Goal: Navigation & Orientation: Find specific page/section

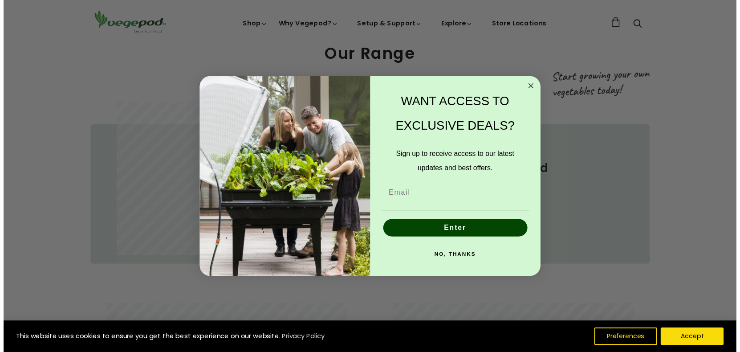
scroll to position [0, 179]
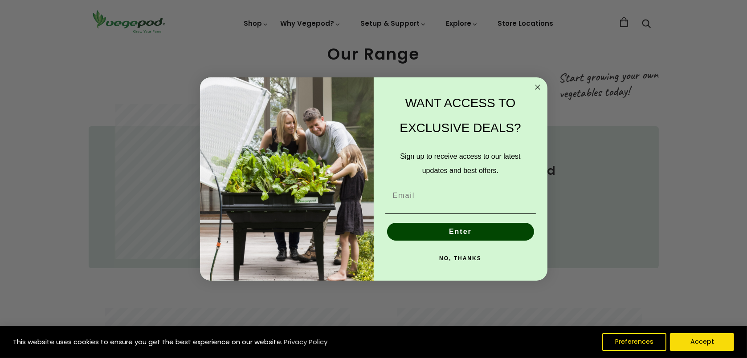
click at [538, 85] on circle "Close dialog" at bounding box center [537, 87] width 10 height 10
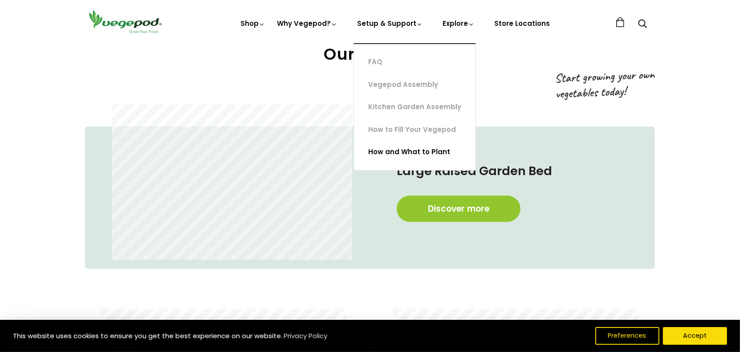
scroll to position [0, 355]
click at [407, 152] on link "How and What to Plant" at bounding box center [415, 152] width 122 height 23
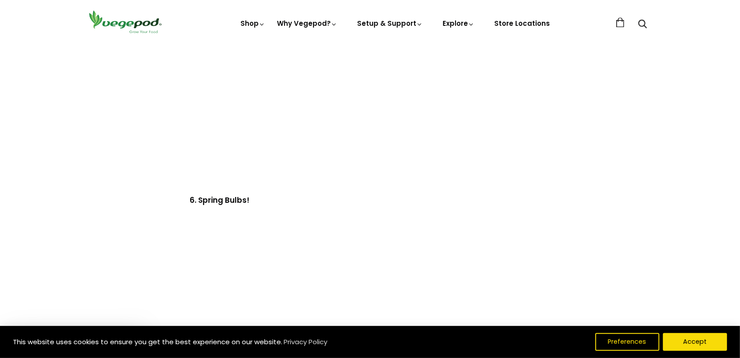
scroll to position [1558, 0]
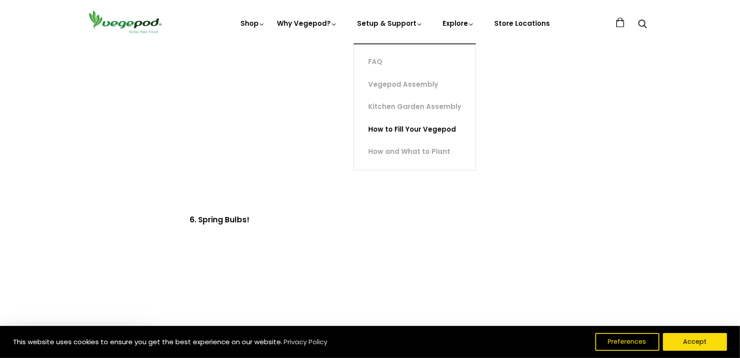
click at [409, 126] on link "How to Fill Your Vegepod" at bounding box center [415, 129] width 122 height 23
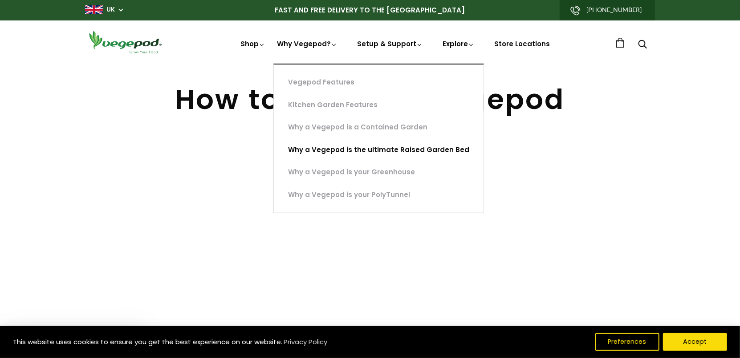
click at [350, 147] on link "Why a Vegepod is the ultimate Raised Garden Bed" at bounding box center [379, 150] width 210 height 23
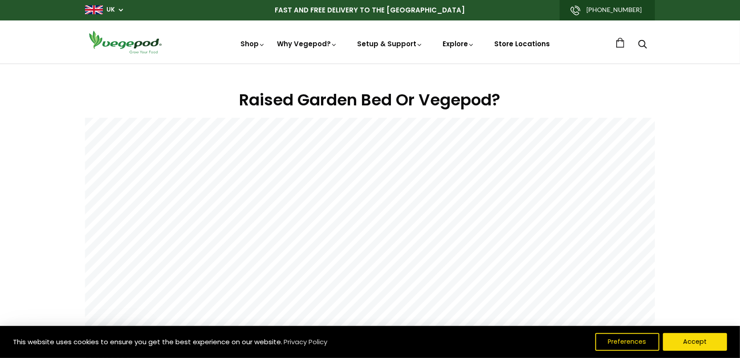
click at [509, 43] on link "Store Locations" at bounding box center [522, 43] width 56 height 9
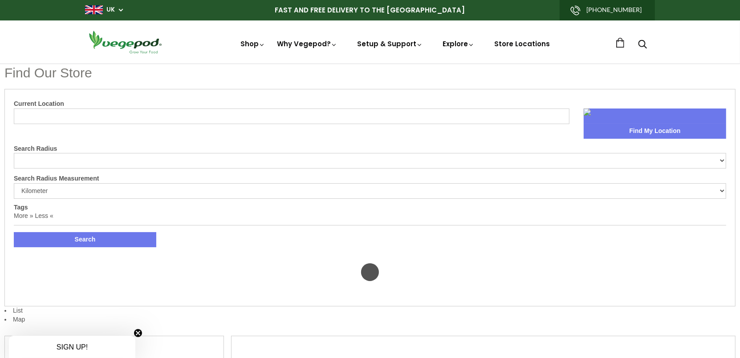
select select "m"
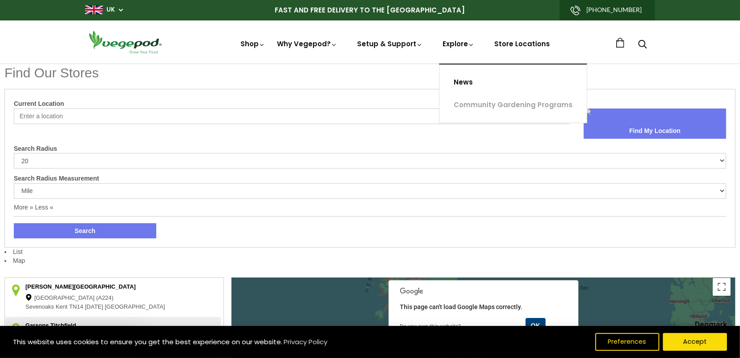
click at [470, 81] on link "News" at bounding box center [512, 82] width 147 height 23
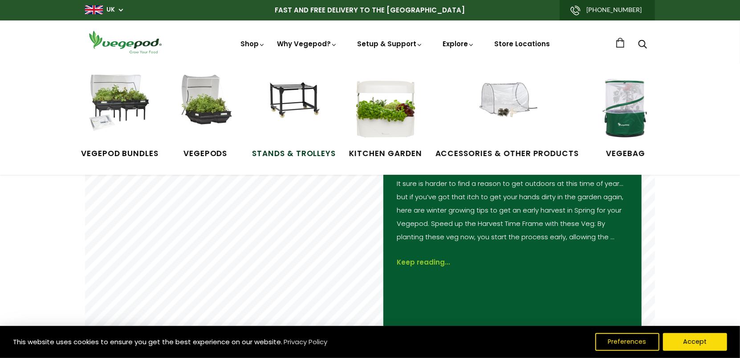
click at [288, 100] on img at bounding box center [293, 108] width 67 height 67
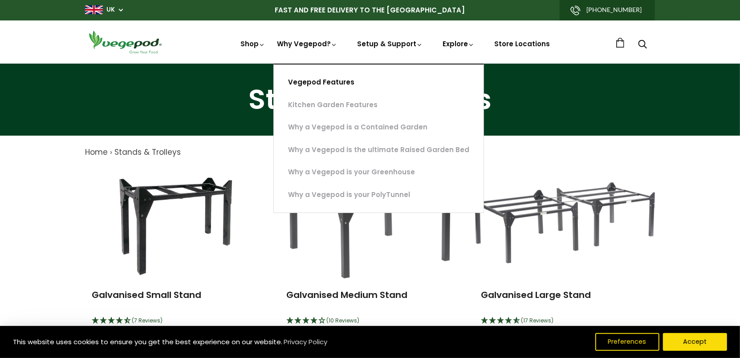
click at [317, 77] on link "Vegepod Features" at bounding box center [379, 82] width 210 height 23
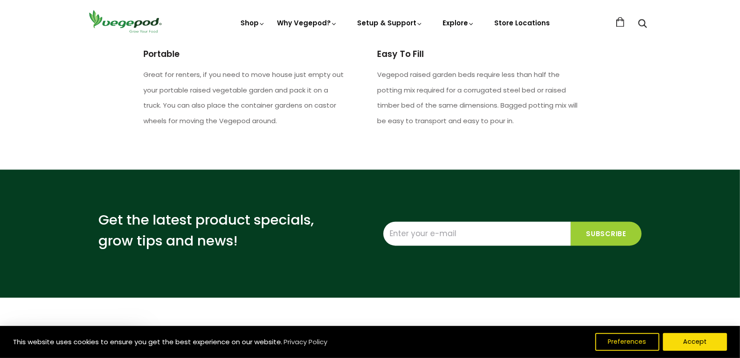
scroll to position [1291, 0]
